Goal: Use online tool/utility: Use online tool/utility

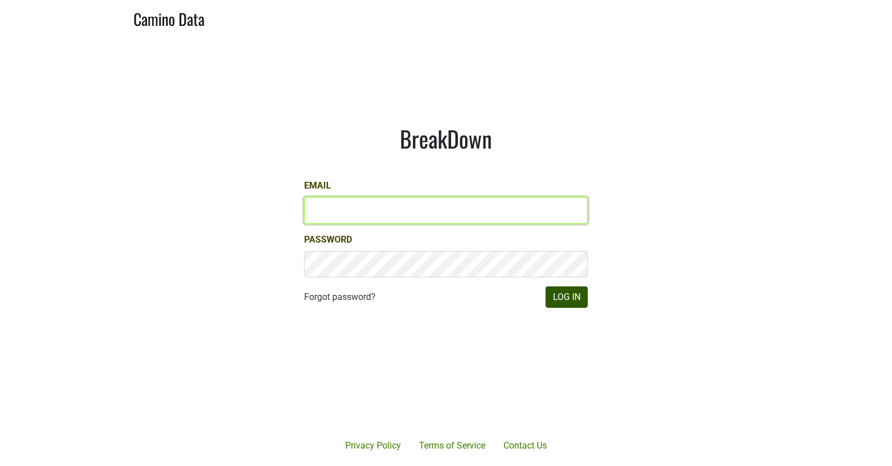
type input "matt@dumol.com"
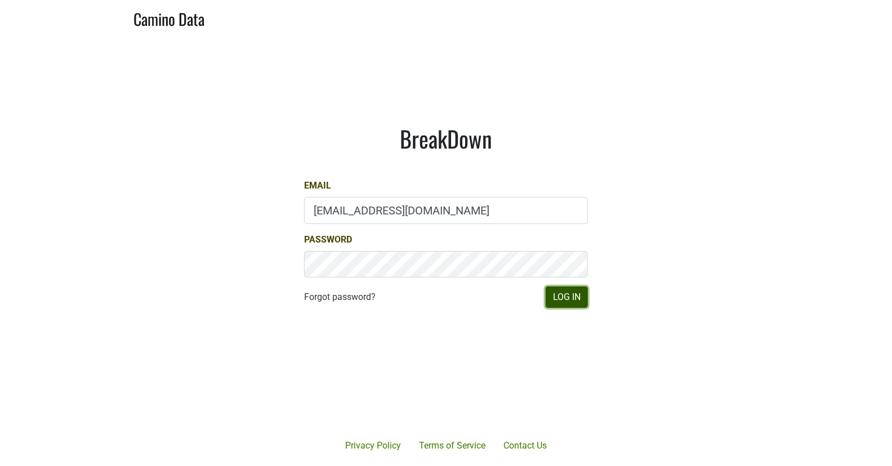
click at [570, 298] on button "Log In" at bounding box center [567, 297] width 42 height 21
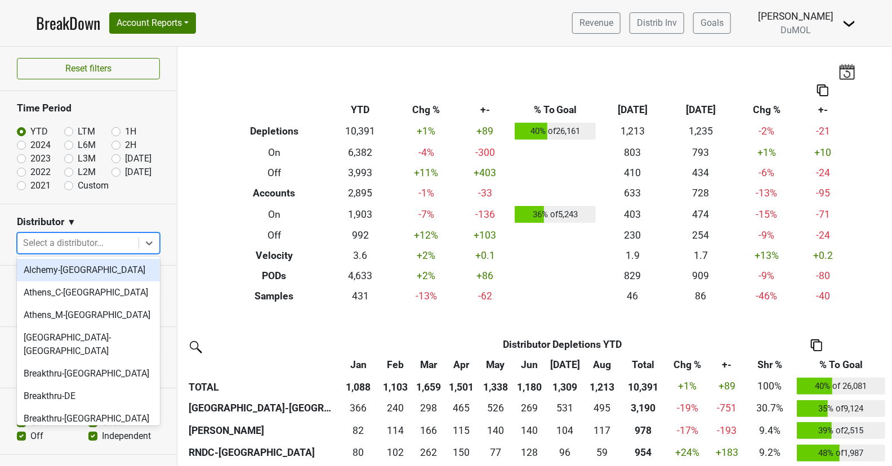
click at [78, 246] on div at bounding box center [78, 243] width 110 height 16
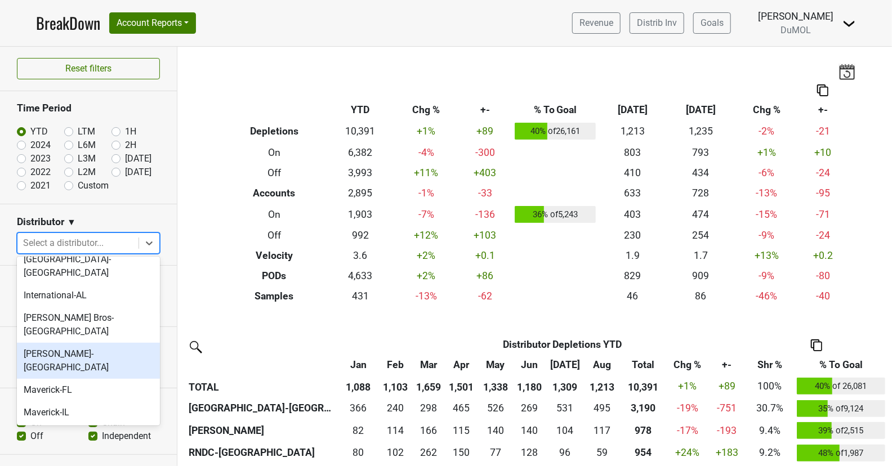
scroll to position [445, 0]
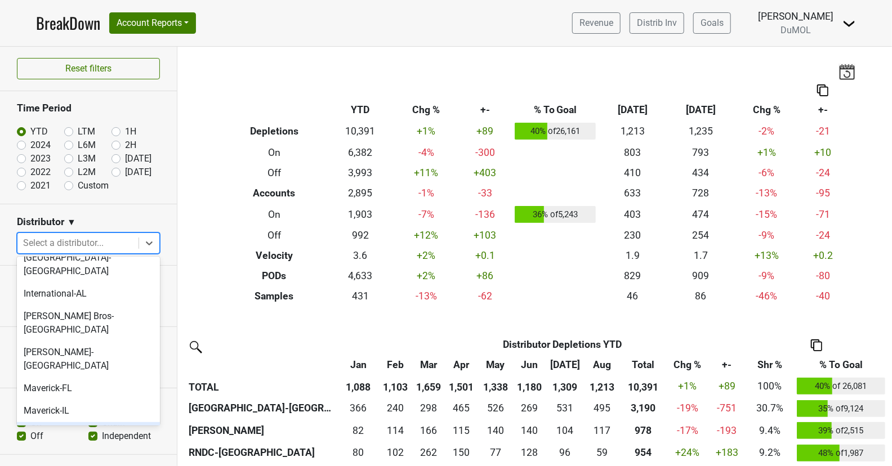
click at [71, 422] on div "[GEOGRAPHIC_DATA]-[GEOGRAPHIC_DATA]" at bounding box center [88, 440] width 143 height 36
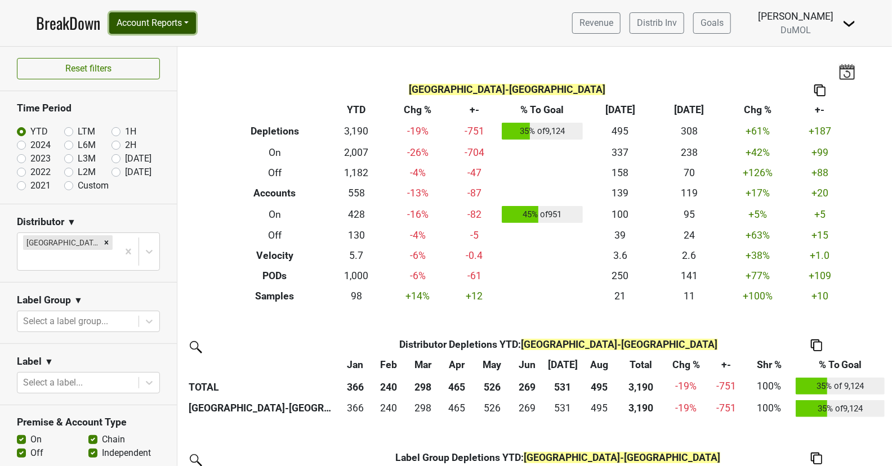
click at [177, 19] on button "Account Reports" at bounding box center [152, 22] width 87 height 21
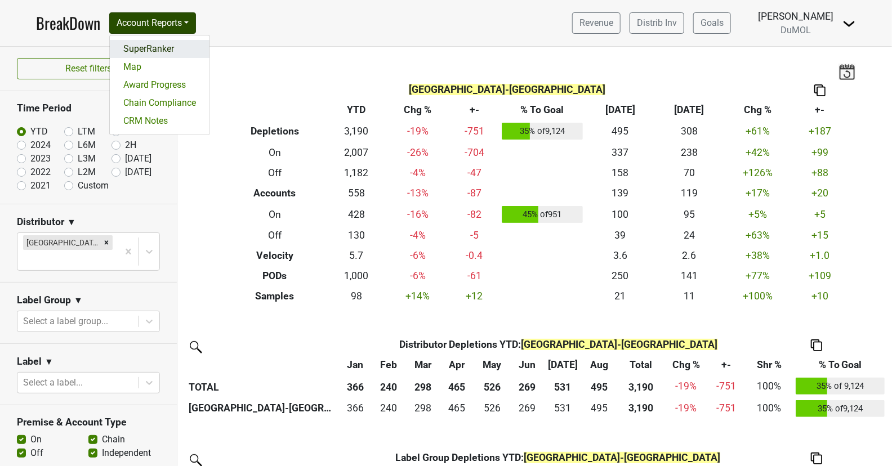
click at [177, 47] on link "SuperRanker" at bounding box center [160, 49] width 100 height 18
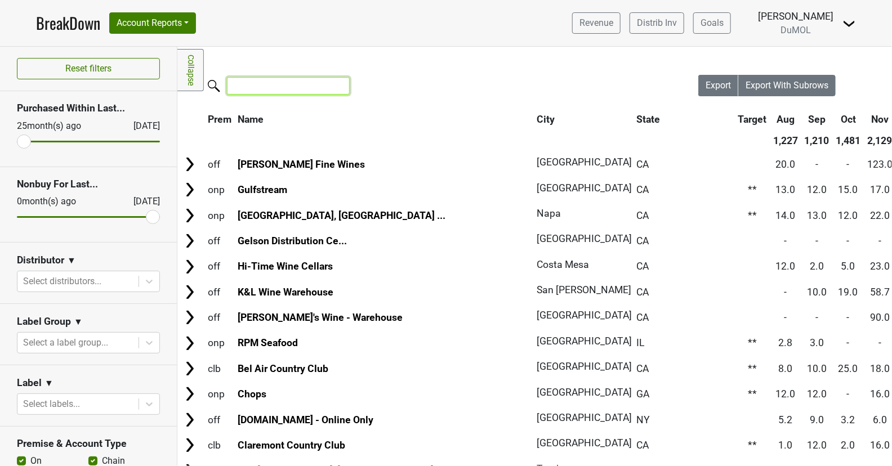
click at [263, 92] on input "search" at bounding box center [288, 85] width 123 height 17
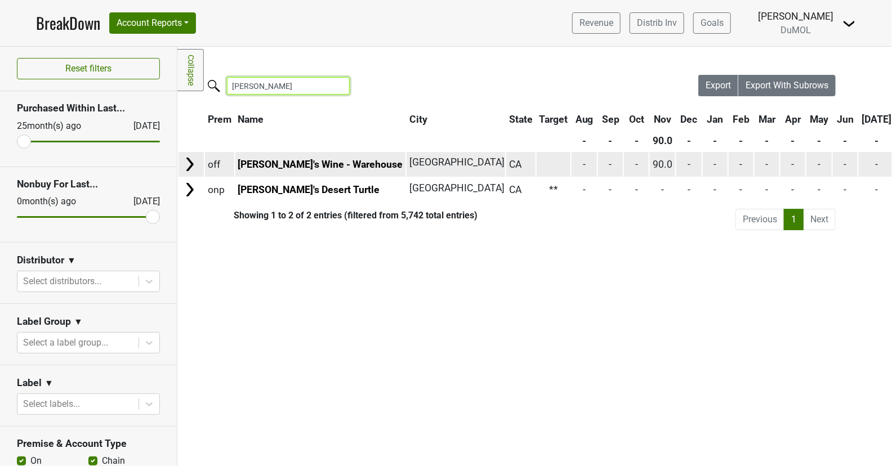
type input "[PERSON_NAME]"
click at [191, 162] on img at bounding box center [189, 164] width 17 height 17
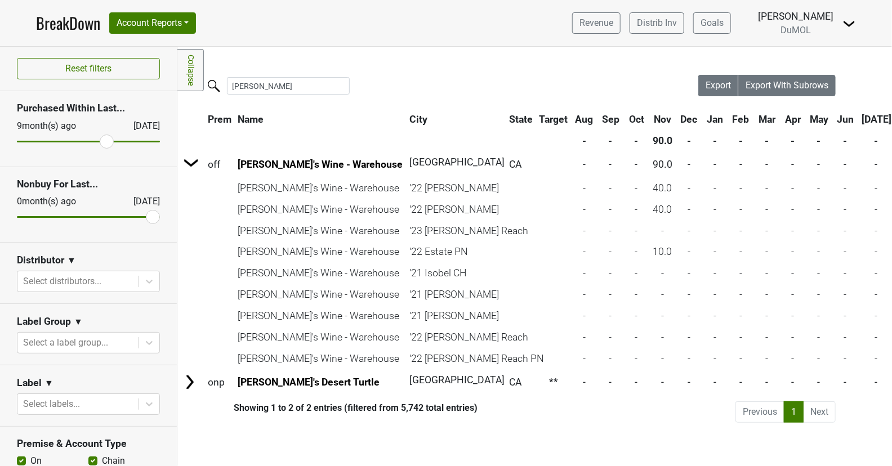
drag, startPoint x: 26, startPoint y: 134, endPoint x: 108, endPoint y: 147, distance: 82.7
type input "9"
click at [108, 142] on input "range" at bounding box center [88, 142] width 143 height 2
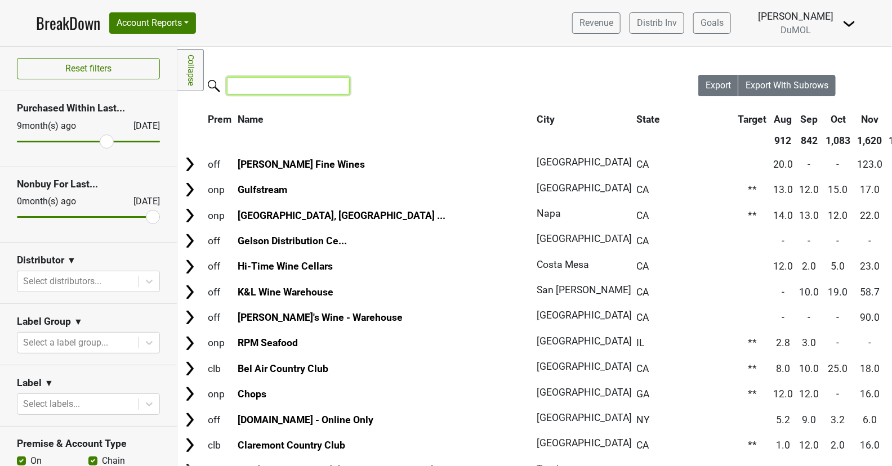
click at [270, 84] on input "search" at bounding box center [288, 85] width 123 height 17
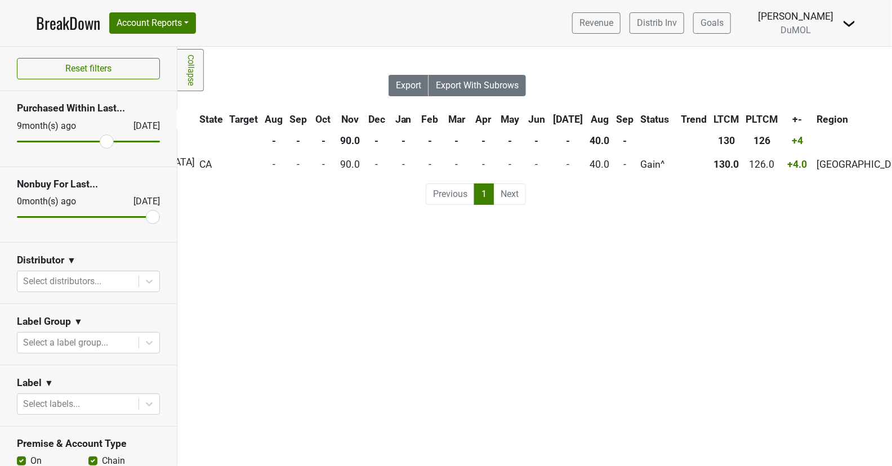
scroll to position [0, 445]
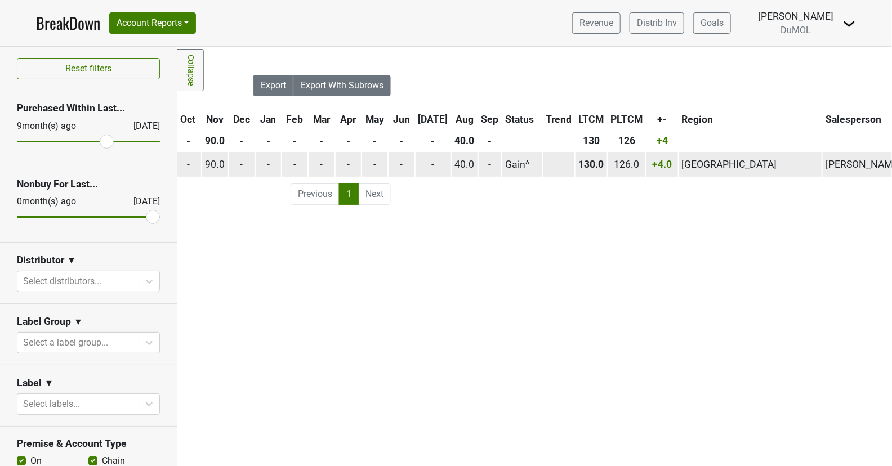
type input "[PERSON_NAME]"
click at [462, 163] on span "40.0" at bounding box center [464, 164] width 20 height 11
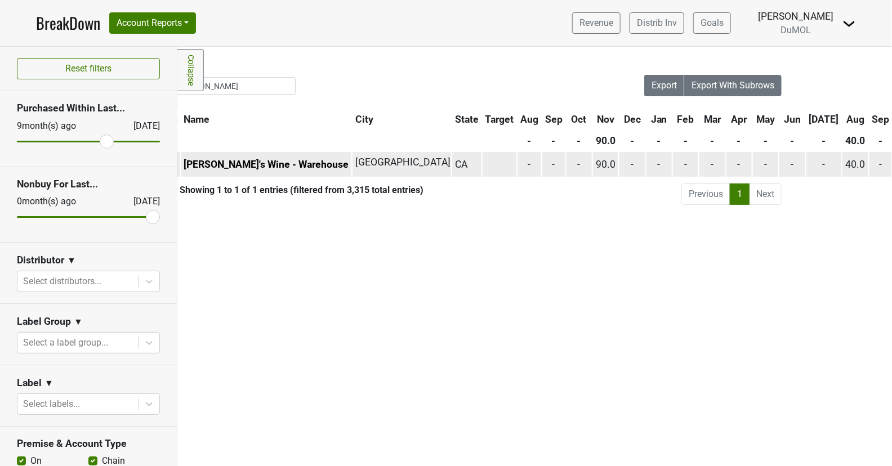
scroll to position [0, 0]
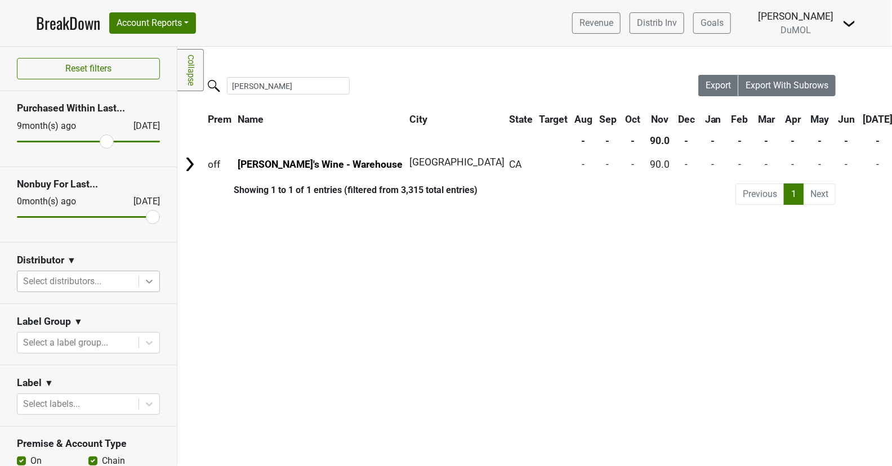
click at [142, 281] on div at bounding box center [149, 281] width 20 height 20
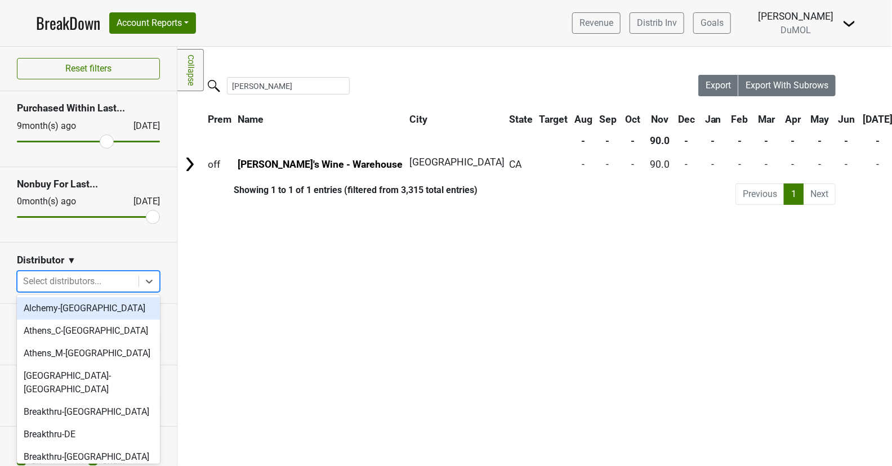
click at [350, 267] on div "Filters Collapse Loading, please wait... Please wait, your file is being downlo…" at bounding box center [534, 256] width 715 height 419
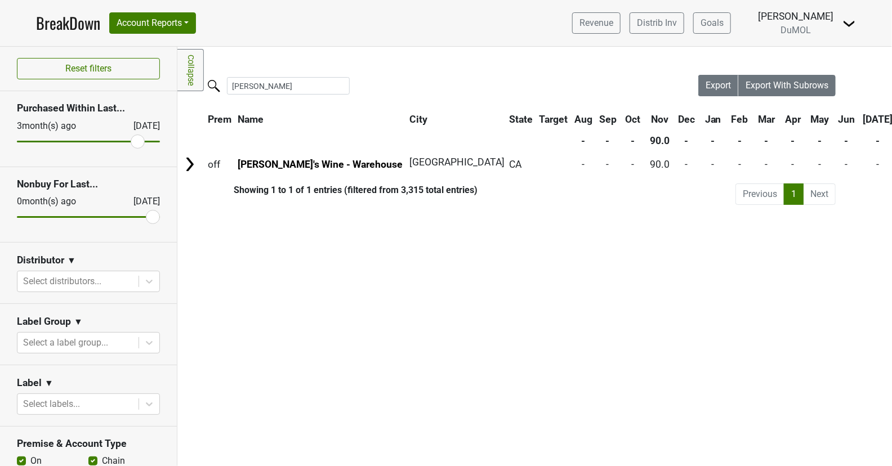
drag, startPoint x: 106, startPoint y: 141, endPoint x: 139, endPoint y: 141, distance: 32.7
type input "3"
click at [139, 141] on input "range" at bounding box center [88, 142] width 143 height 2
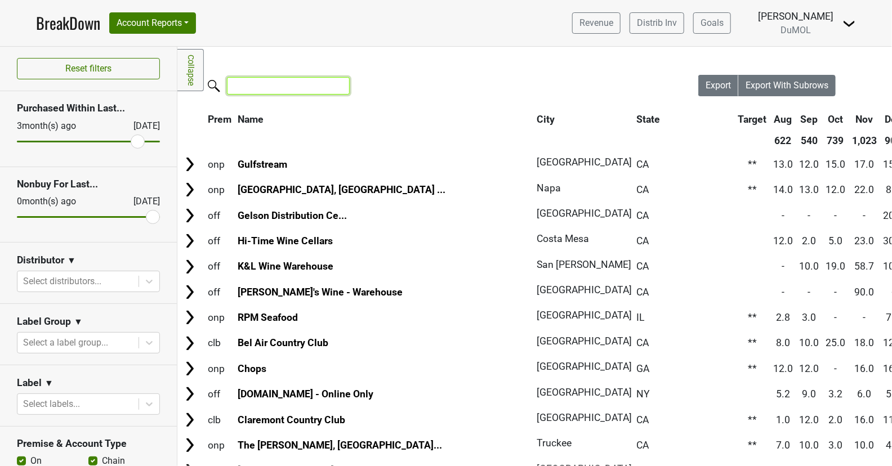
click at [280, 88] on input "search" at bounding box center [288, 85] width 123 height 17
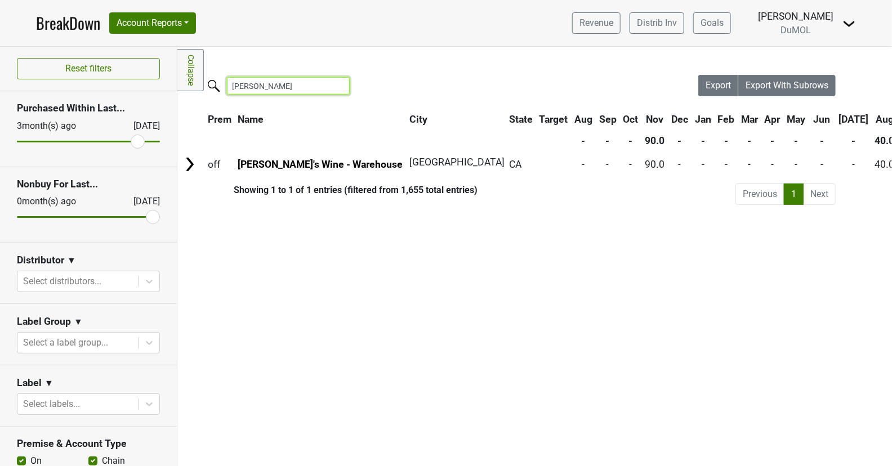
type input "[PERSON_NAME]"
click at [49, 17] on link "BreakDown" at bounding box center [68, 23] width 64 height 24
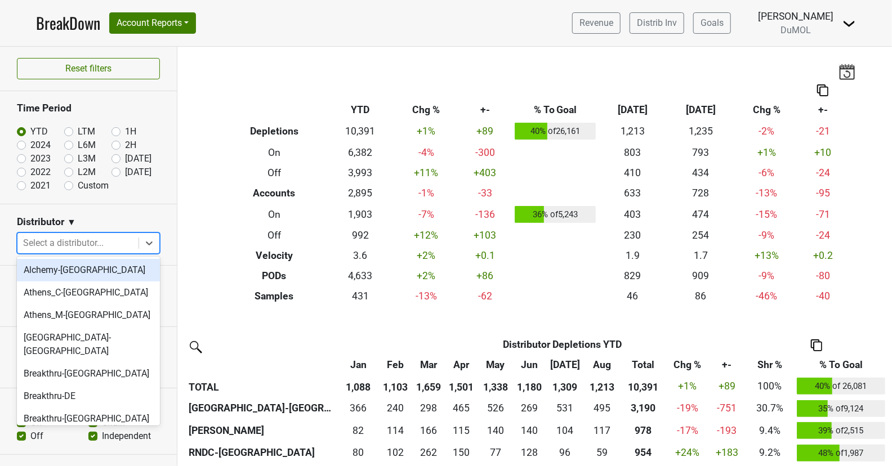
click at [91, 241] on div at bounding box center [78, 243] width 110 height 16
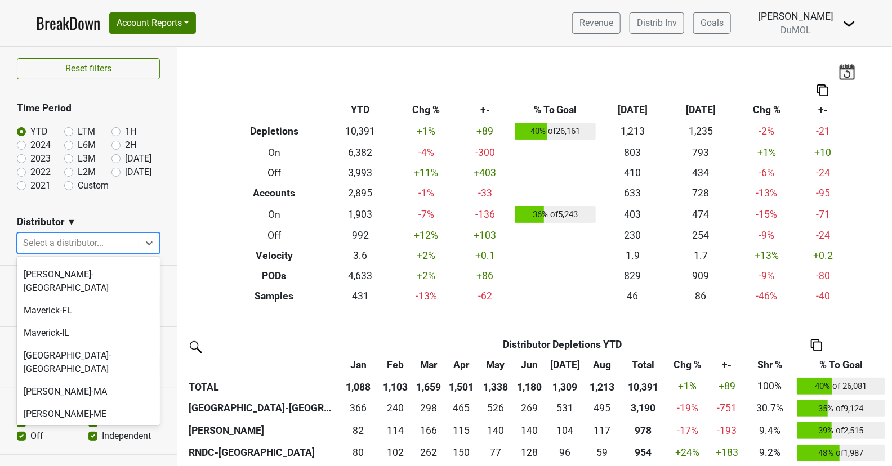
scroll to position [521, 0]
click at [83, 346] on div "[GEOGRAPHIC_DATA]-[GEOGRAPHIC_DATA]" at bounding box center [88, 364] width 143 height 36
